Goal: Task Accomplishment & Management: Use online tool/utility

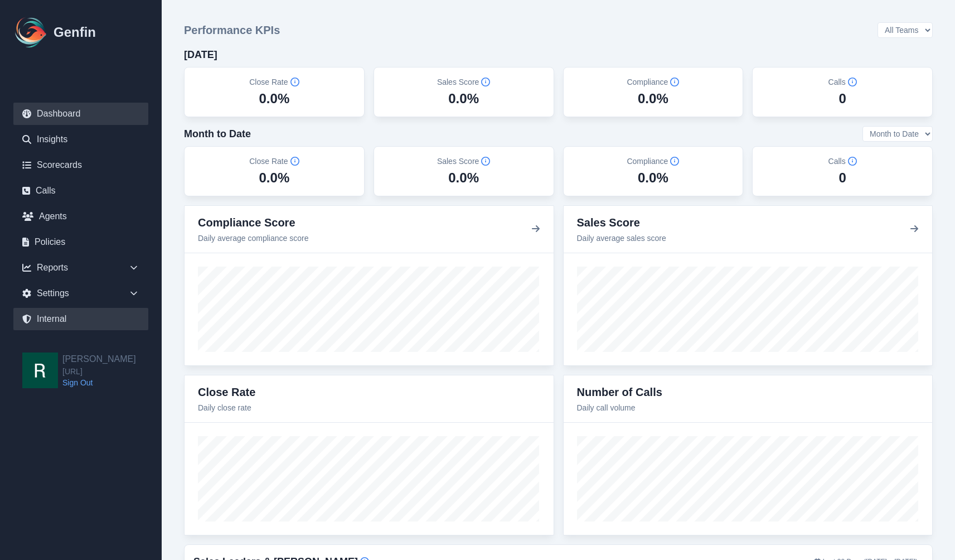
click at [67, 321] on link "Internal" at bounding box center [80, 319] width 135 height 22
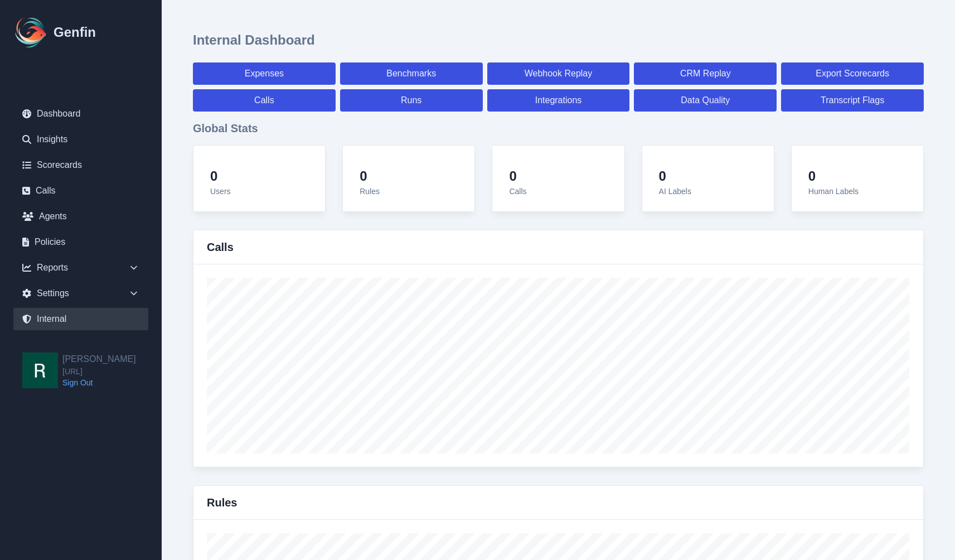
select select "paid"
select select "7"
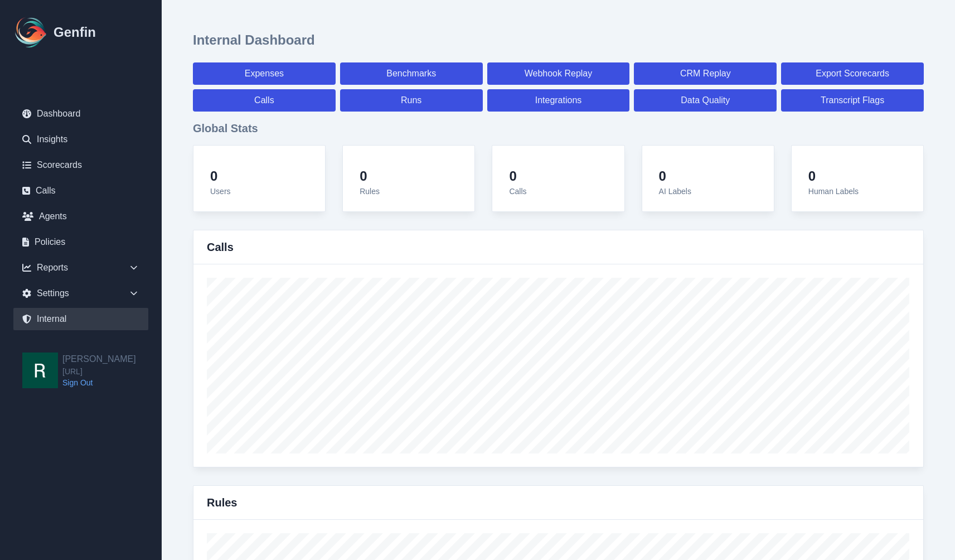
select select "paid"
select select "7"
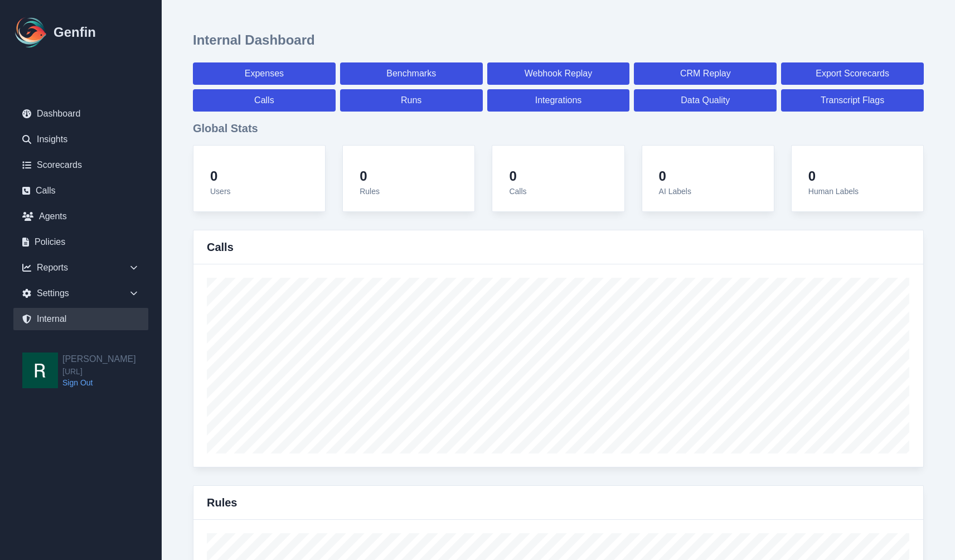
select select "7"
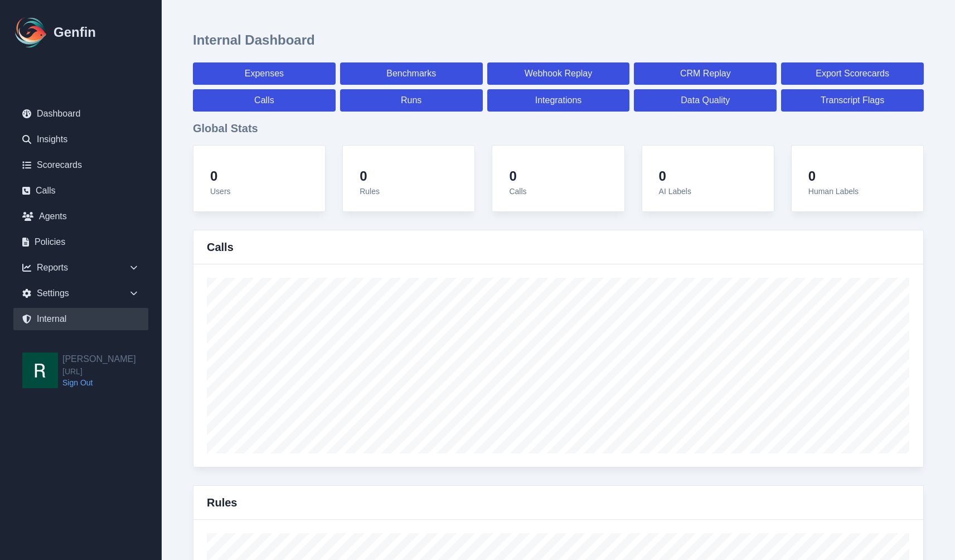
select select "7"
select select "paid"
select select "7"
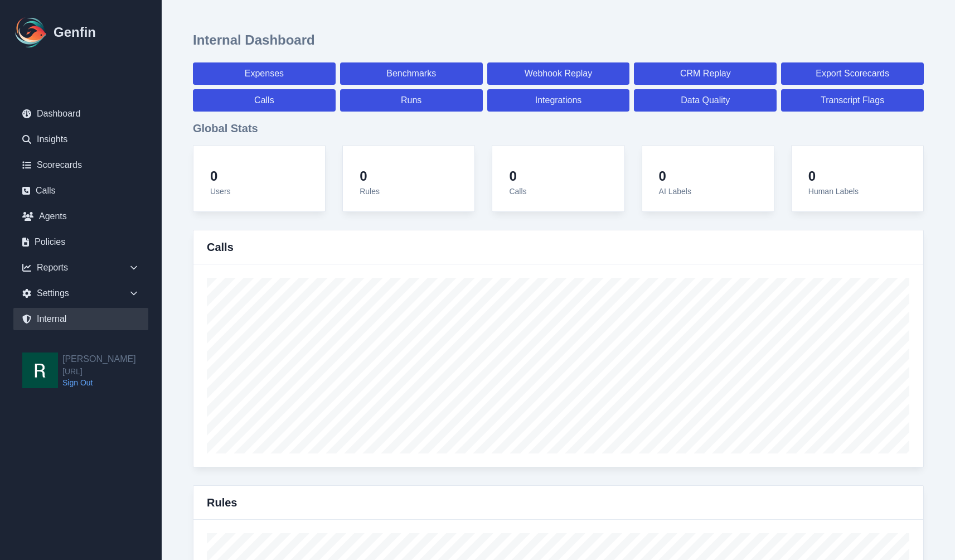
select select "7"
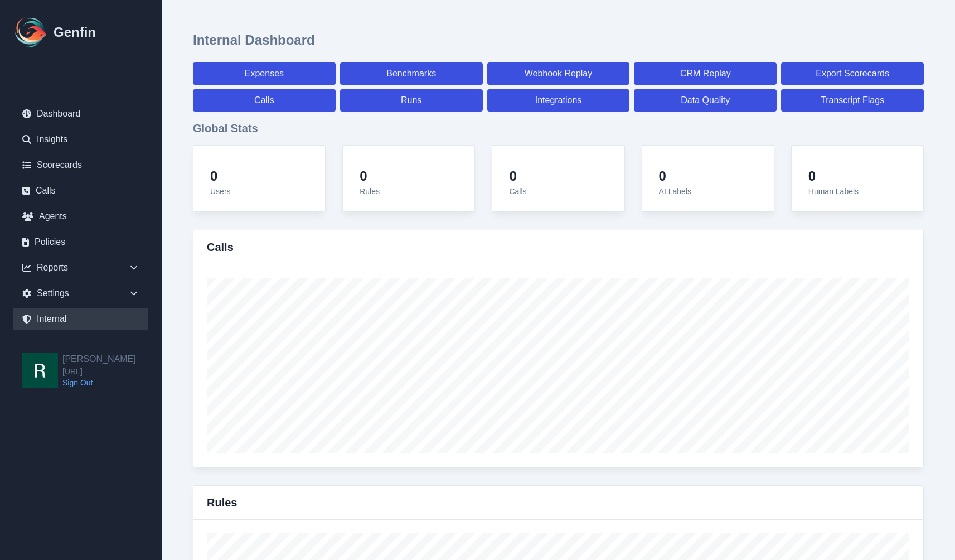
select select "7"
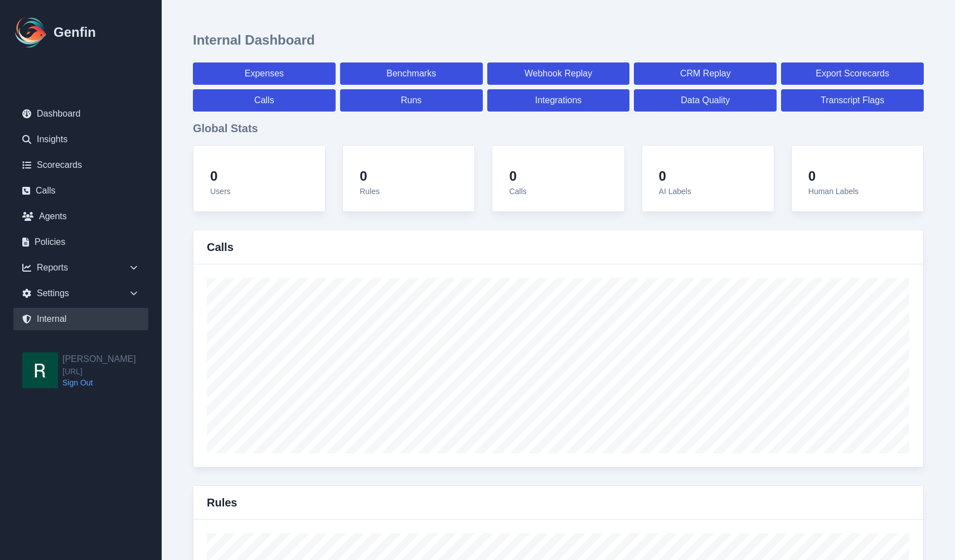
select select "7"
select select "paid"
select select "7"
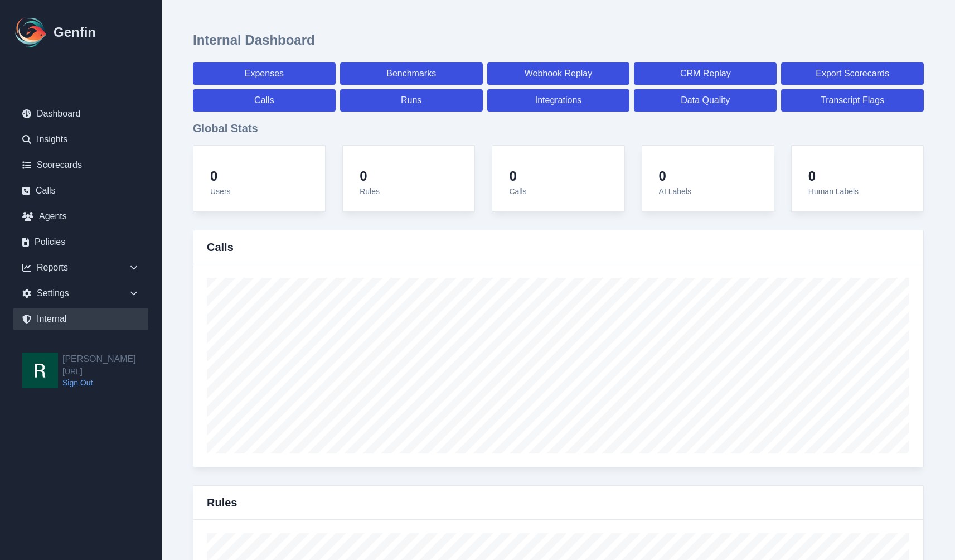
select select "7"
select select "paid"
select select "7"
select select "paid"
select select "7"
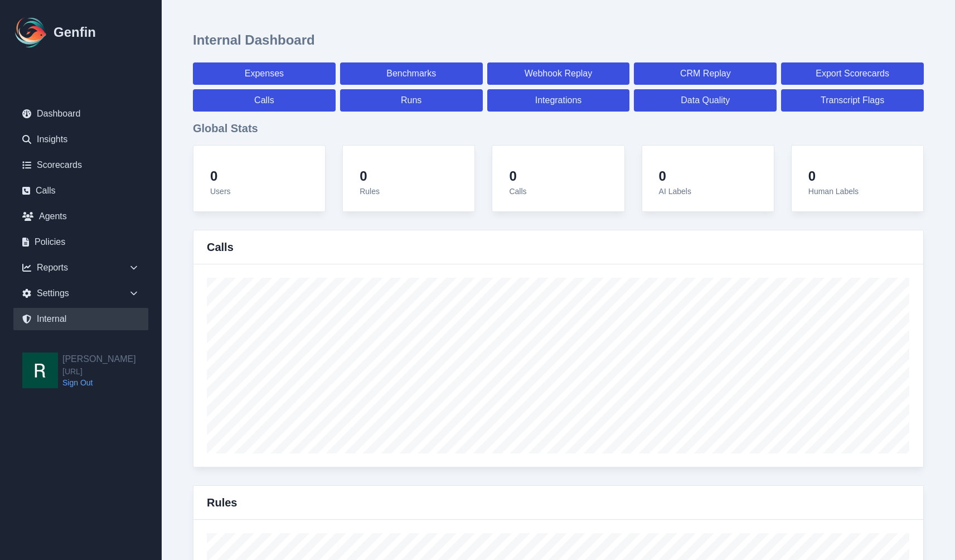
select select "paid"
select select "7"
select select "paid"
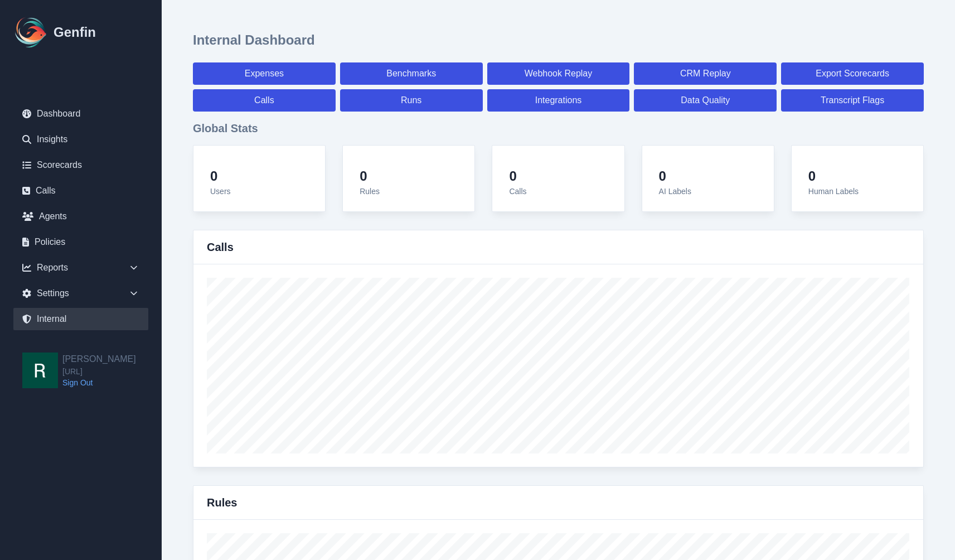
select select "7"
select select "paid"
select select "7"
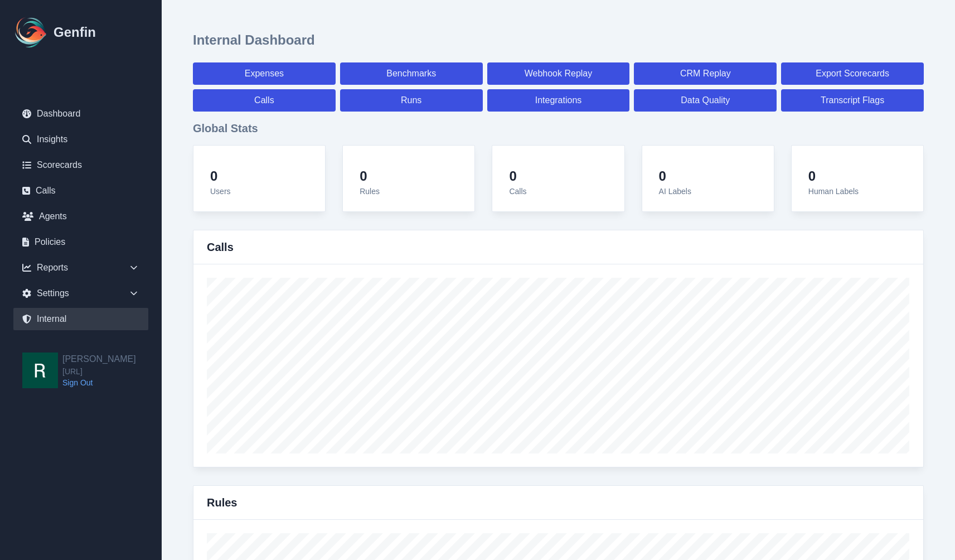
select select "7"
select select "paid"
select select "7"
select select "paid"
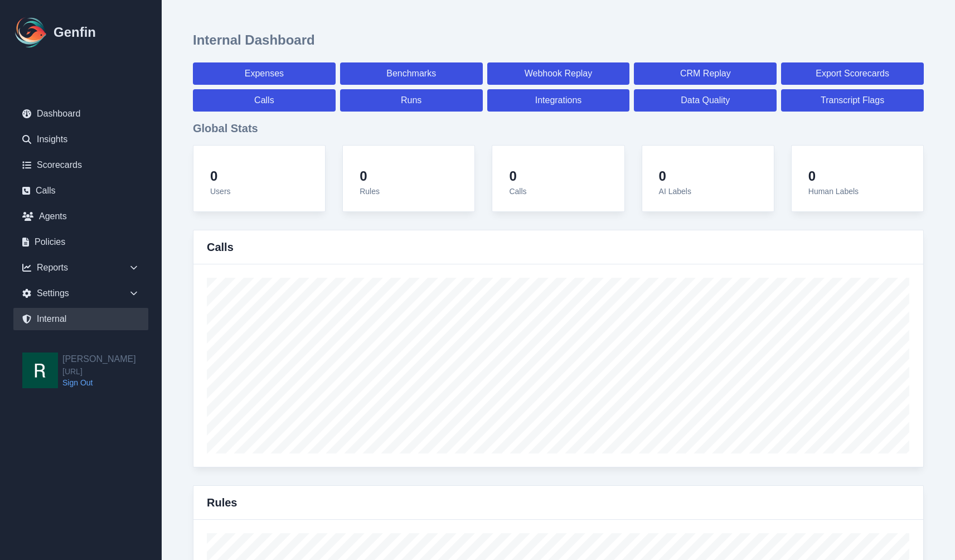
select select "7"
select select "paid"
select select "7"
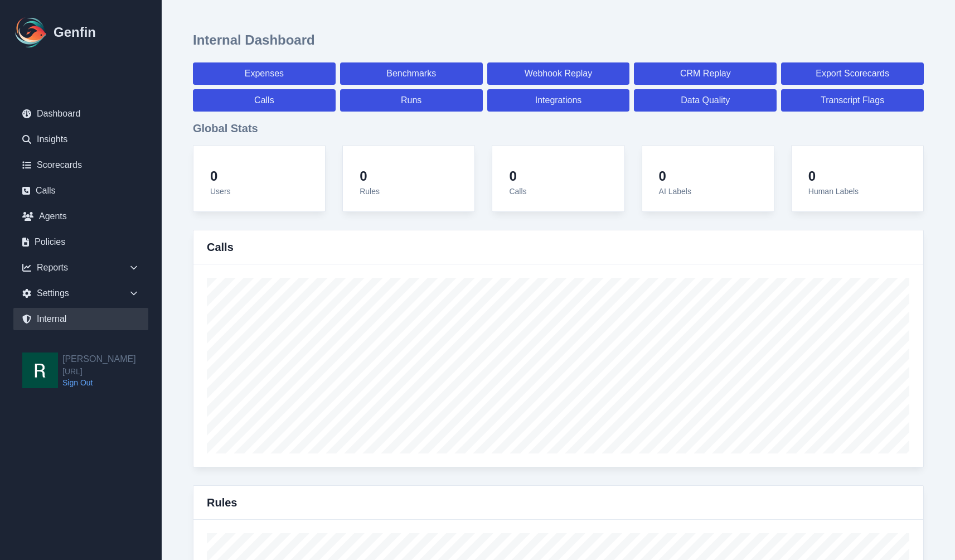
select select "7"
select select "paid"
select select "7"
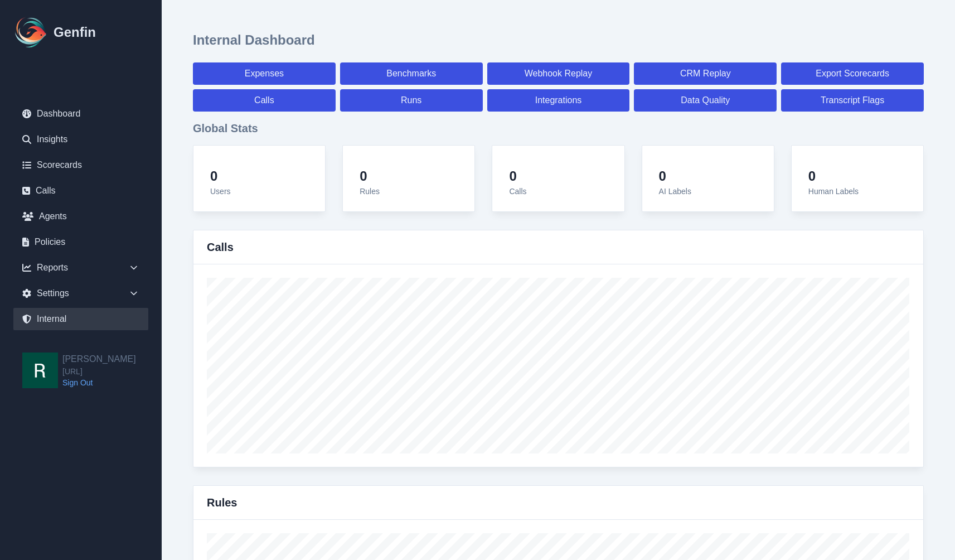
select select "7"
select select "paid"
select select "7"
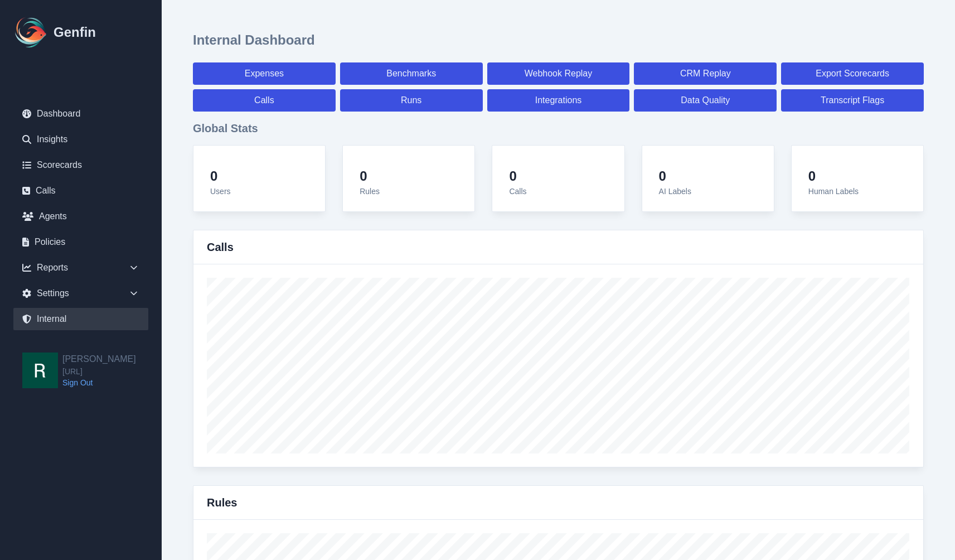
select select "7"
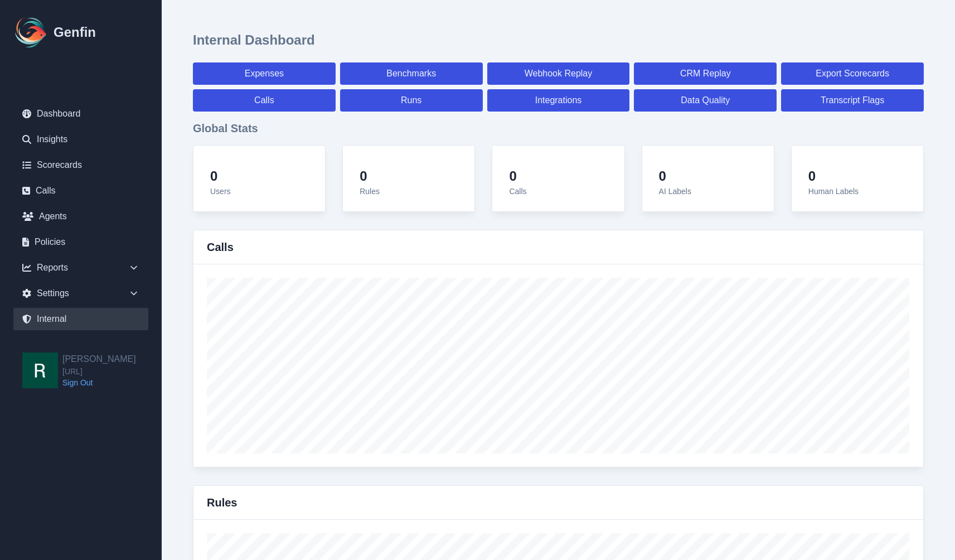
select select "paid"
select select "7"
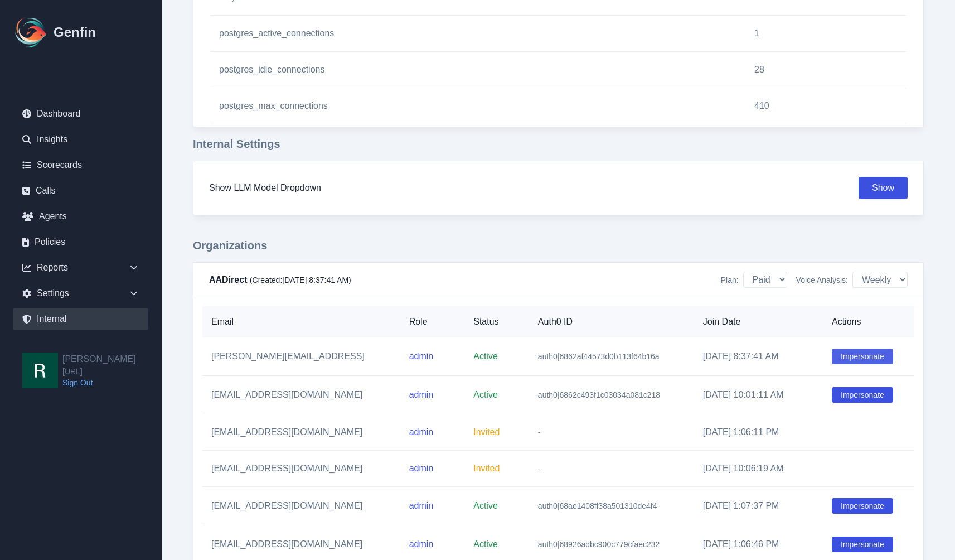
click at [865, 354] on button "Impersonate" at bounding box center [862, 356] width 61 height 16
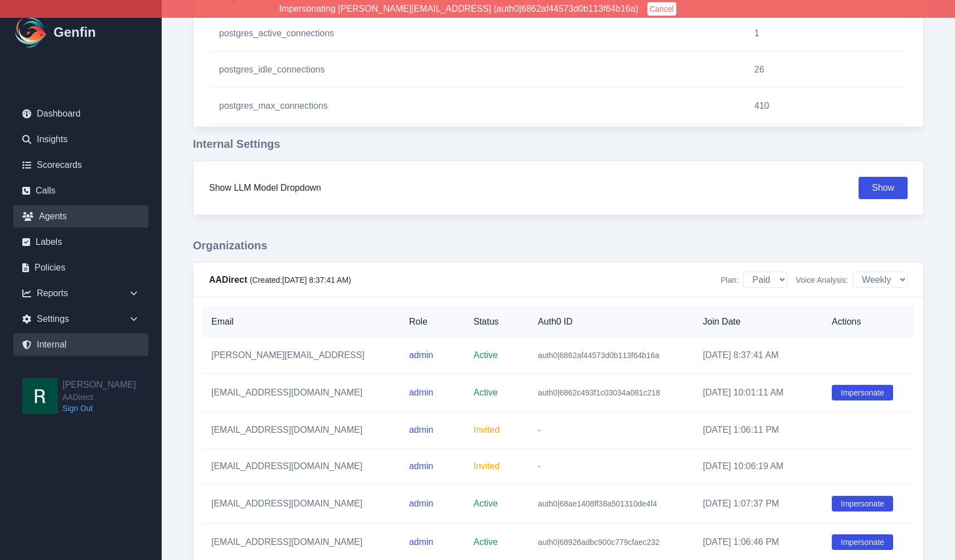
click at [66, 218] on link "Agents" at bounding box center [80, 216] width 135 height 22
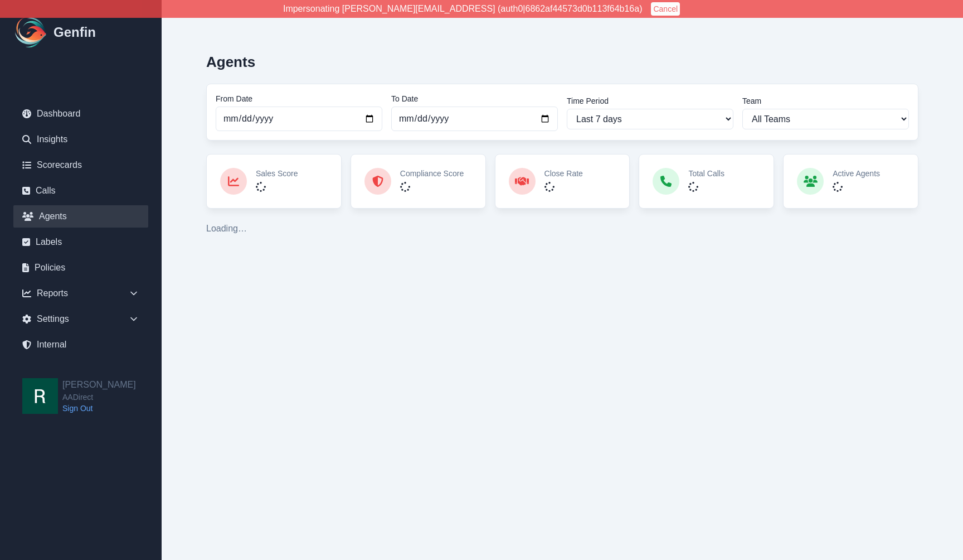
click at [209, 212] on div "Agents From Date [DATE] To Date [DATE] Time Period Last 7 days Last 14 days Las…" at bounding box center [562, 139] width 757 height 235
click at [202, 246] on div "Agents From Date [DATE] To Date [DATE] Time Period Last 7 days Last 14 days Las…" at bounding box center [562, 139] width 757 height 235
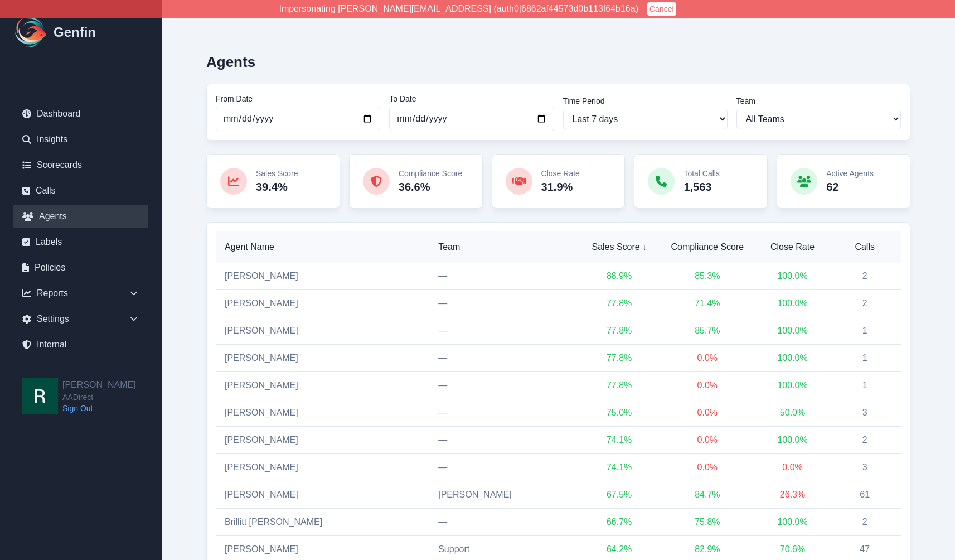
click at [273, 272] on link "[PERSON_NAME]" at bounding box center [262, 275] width 74 height 9
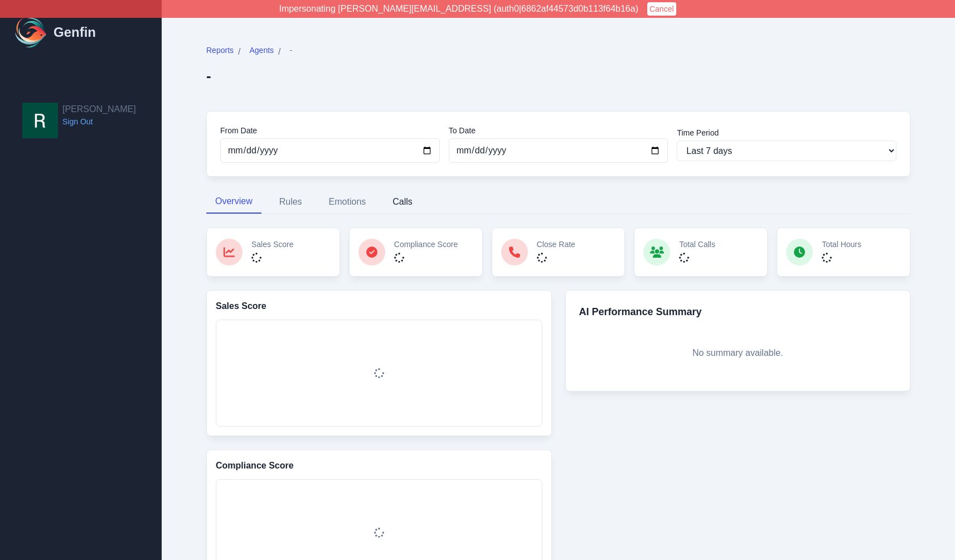
click at [407, 203] on button "Calls" at bounding box center [402, 201] width 38 height 23
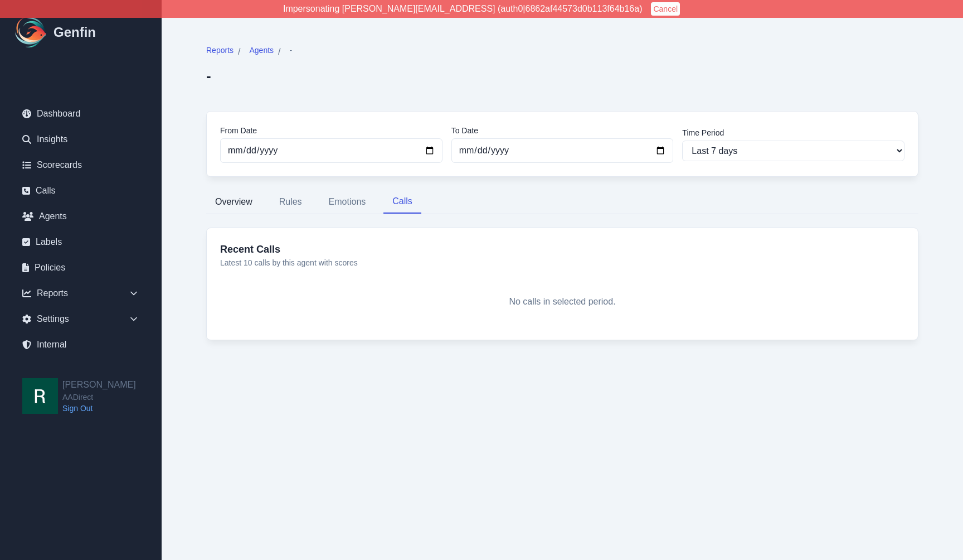
click at [207, 207] on button "Overview" at bounding box center [233, 201] width 55 height 23
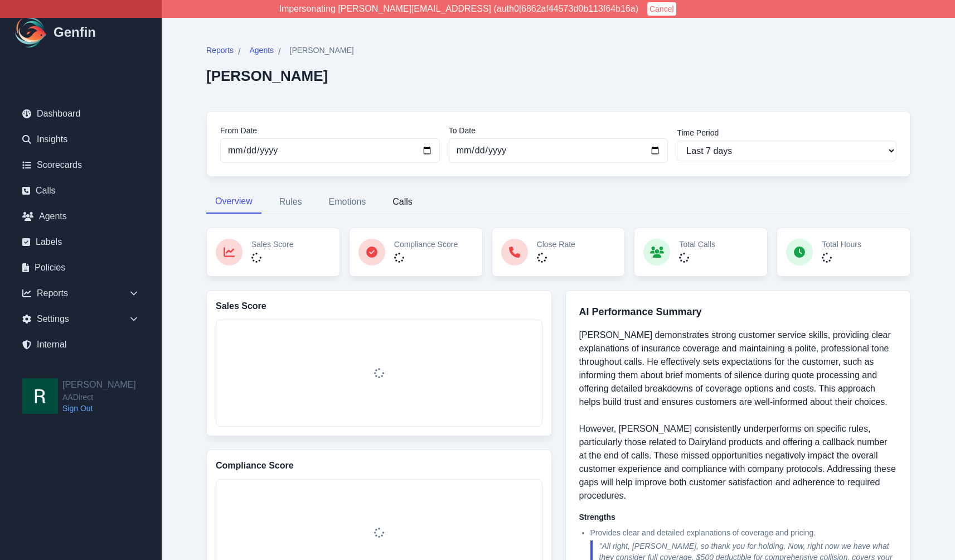
click at [409, 201] on button "Calls" at bounding box center [402, 201] width 38 height 23
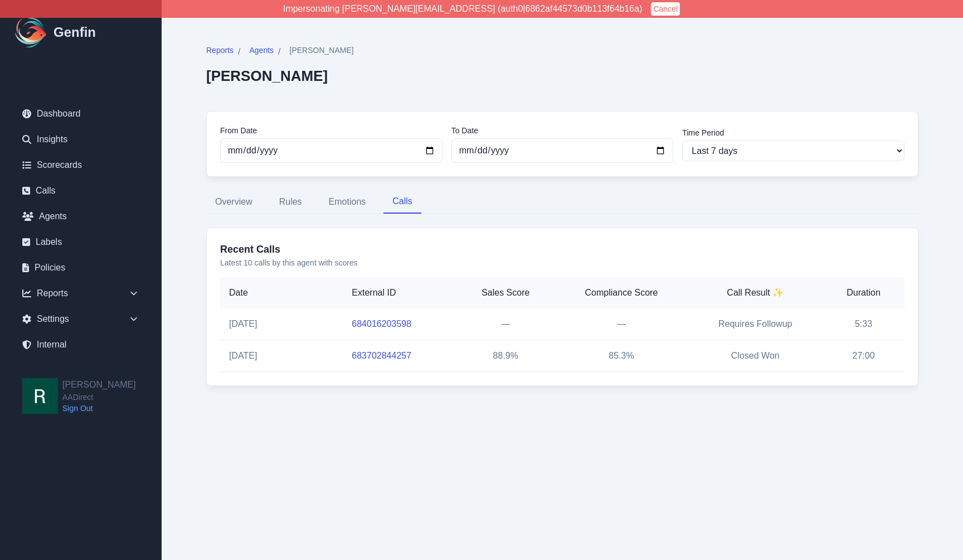
click at [381, 355] on link "683702844257" at bounding box center [382, 355] width 60 height 9
click at [478, 245] on h3 "Recent Calls" at bounding box center [562, 249] width 684 height 16
click at [768, 148] on select "Last 7 days Last 14 days Last 30 days Last 90 days Last 180 days Last 365 days …" at bounding box center [793, 150] width 222 height 21
select select "14"
click at [682, 140] on select "Last 7 days Last 14 days Last 30 days Last 90 days Last 180 days Last 365 days …" at bounding box center [793, 150] width 222 height 21
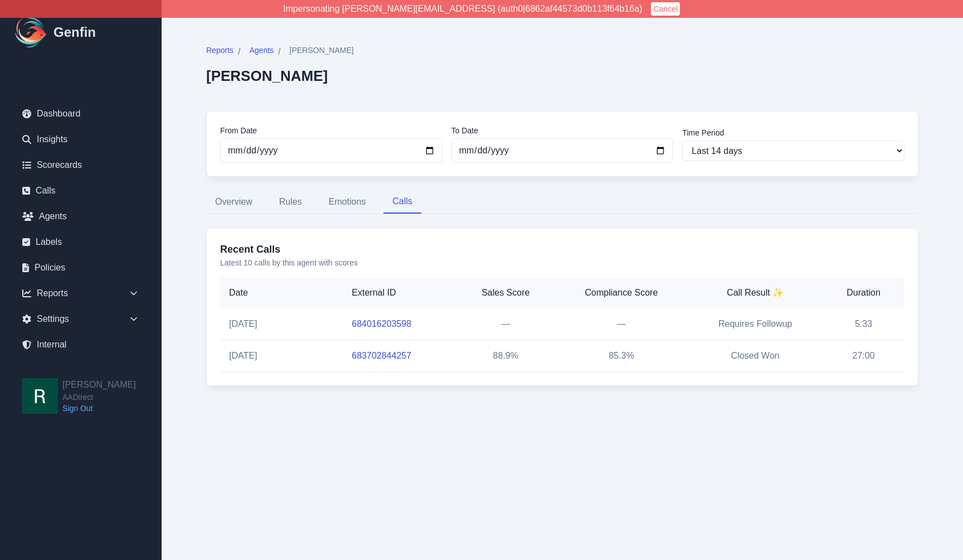
click at [583, 79] on div "Reports / Agents / Gabriel Hernandez Gabriel Hernandez" at bounding box center [562, 71] width 712 height 53
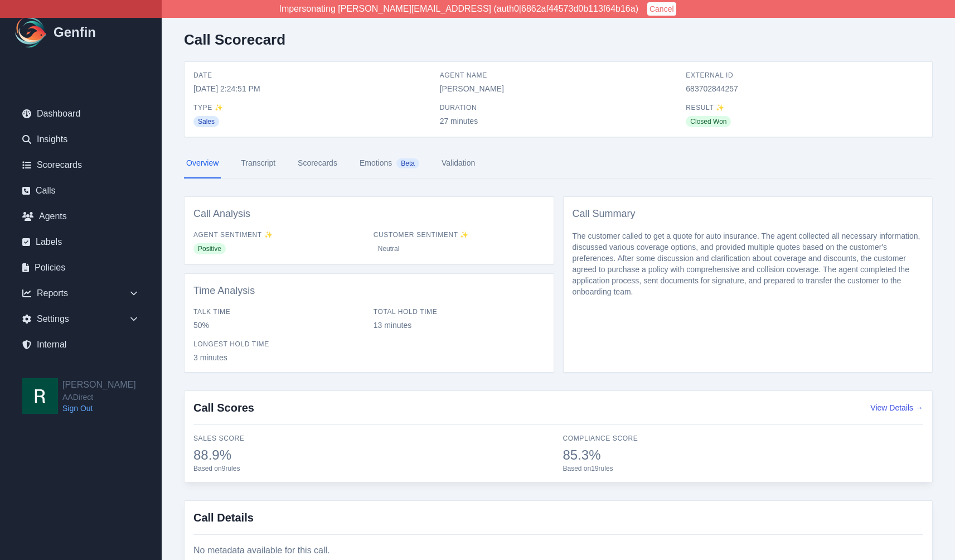
click at [261, 160] on link "Transcript" at bounding box center [258, 163] width 39 height 30
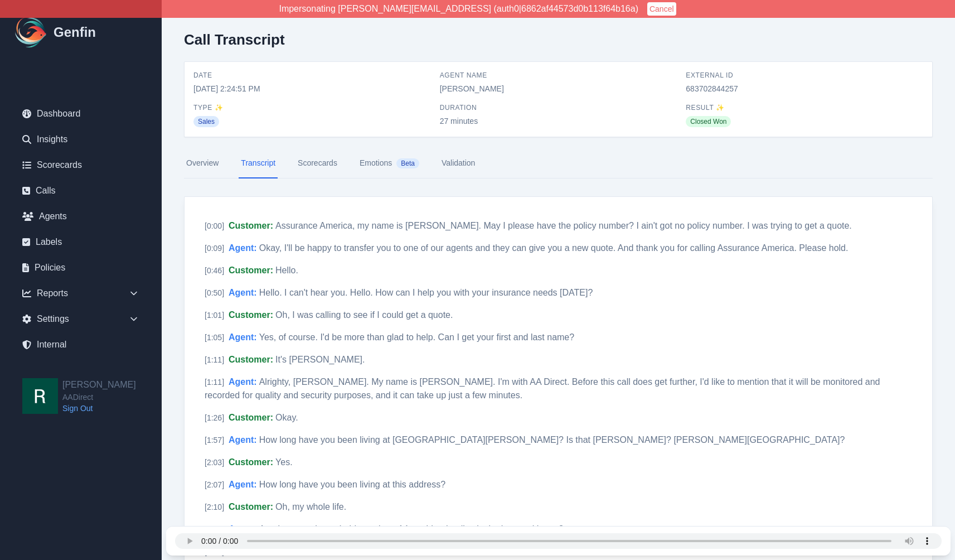
drag, startPoint x: 192, startPoint y: 219, endPoint x: 214, endPoint y: 216, distance: 21.9
click at [252, 223] on span "Customer :" at bounding box center [251, 225] width 45 height 9
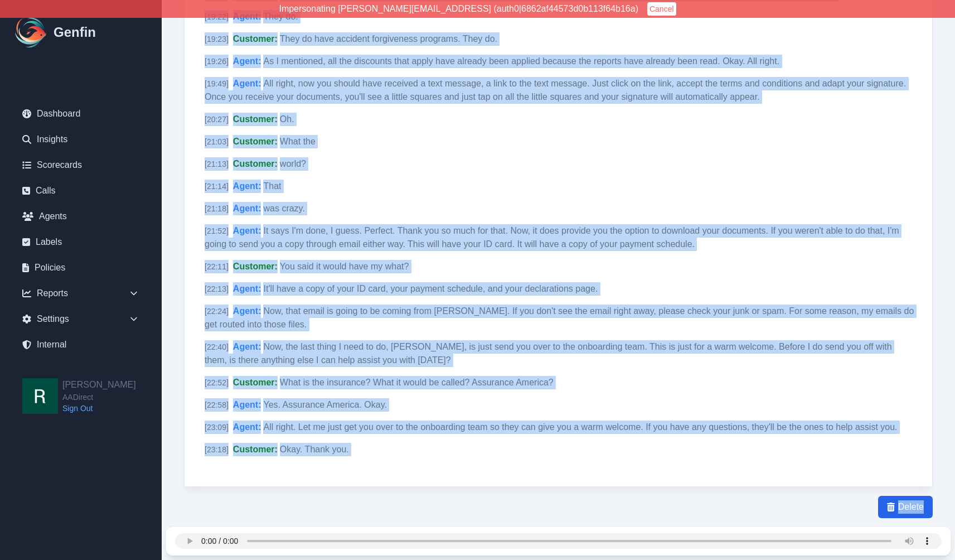
scroll to position [2925, 0]
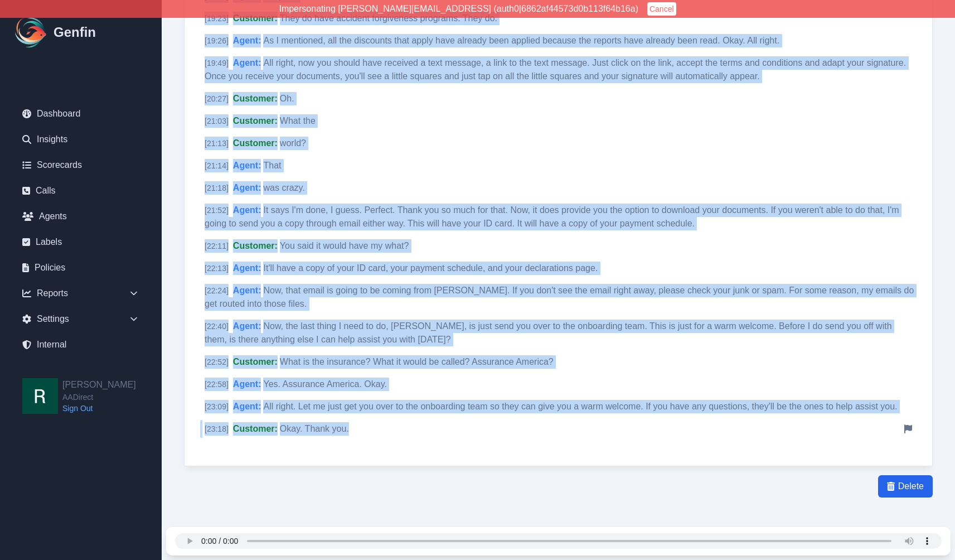
drag, startPoint x: 187, startPoint y: 217, endPoint x: 394, endPoint y: 421, distance: 290.5
copy div "[ 0:00 ] Customer : Assurance America, my name is Gabriel. May I please have th…"
